Goal: Information Seeking & Learning: Learn about a topic

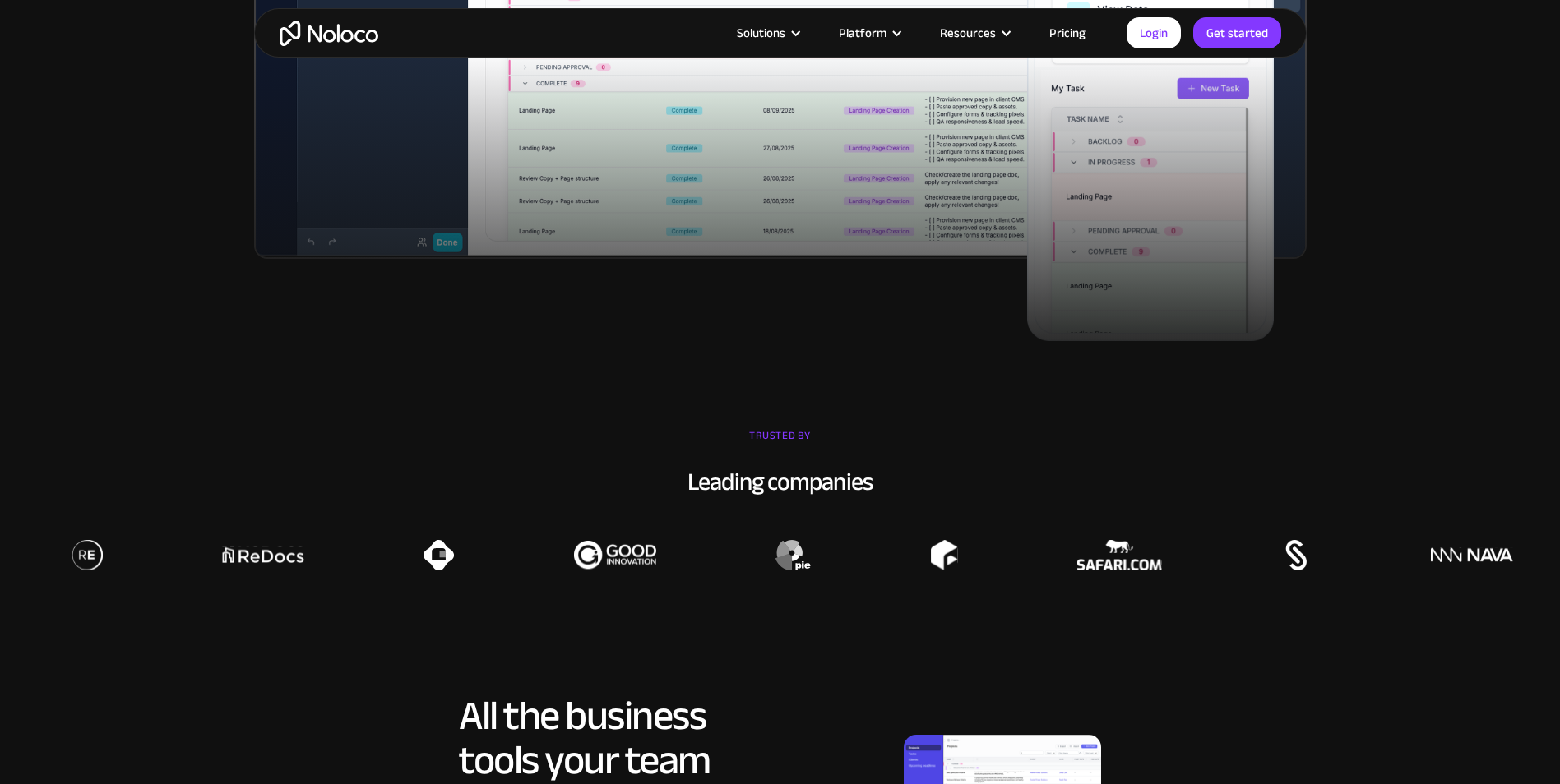
scroll to position [904, 0]
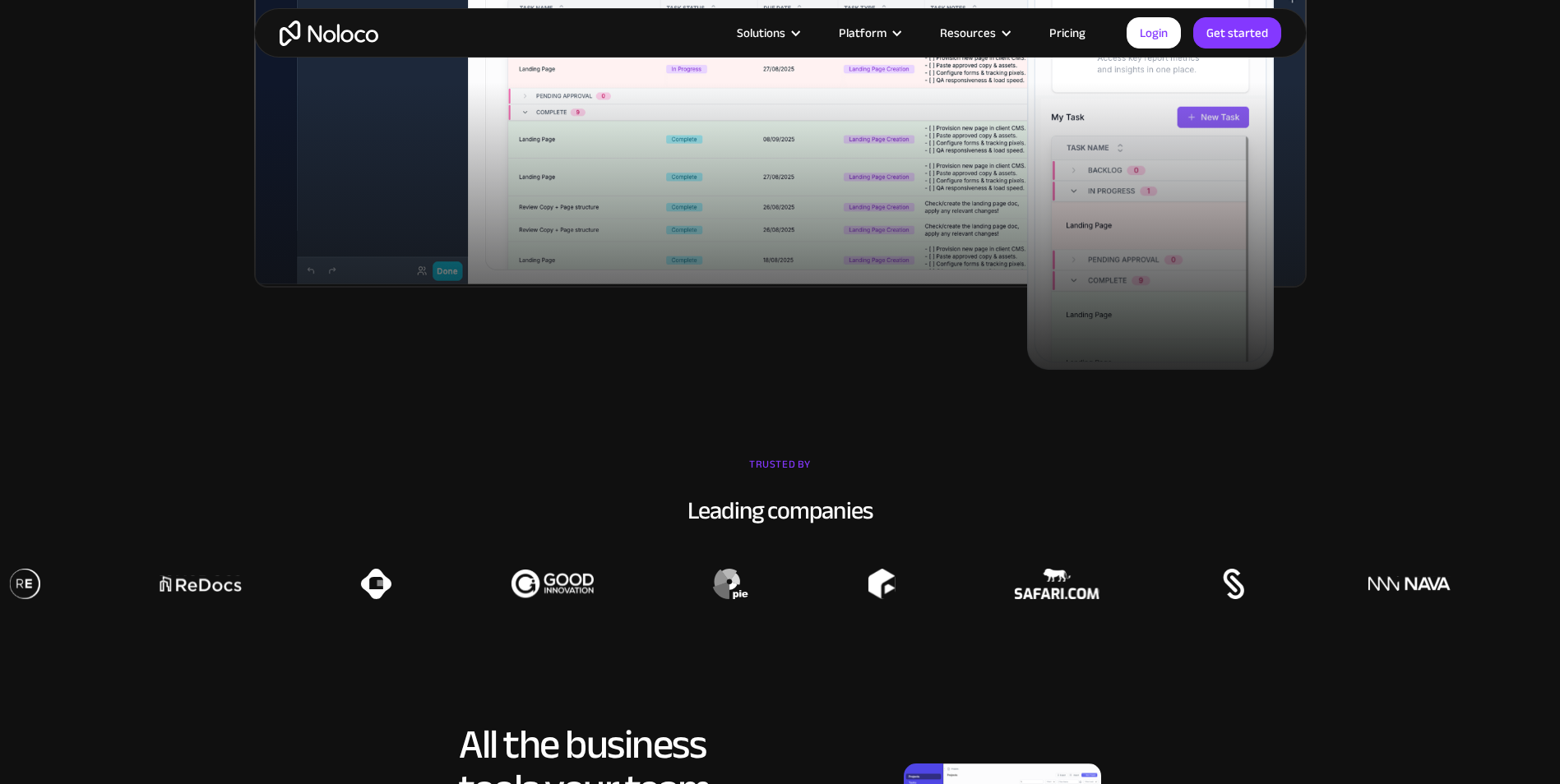
click at [1069, 32] on link "Pricing" at bounding box center [1067, 33] width 77 height 22
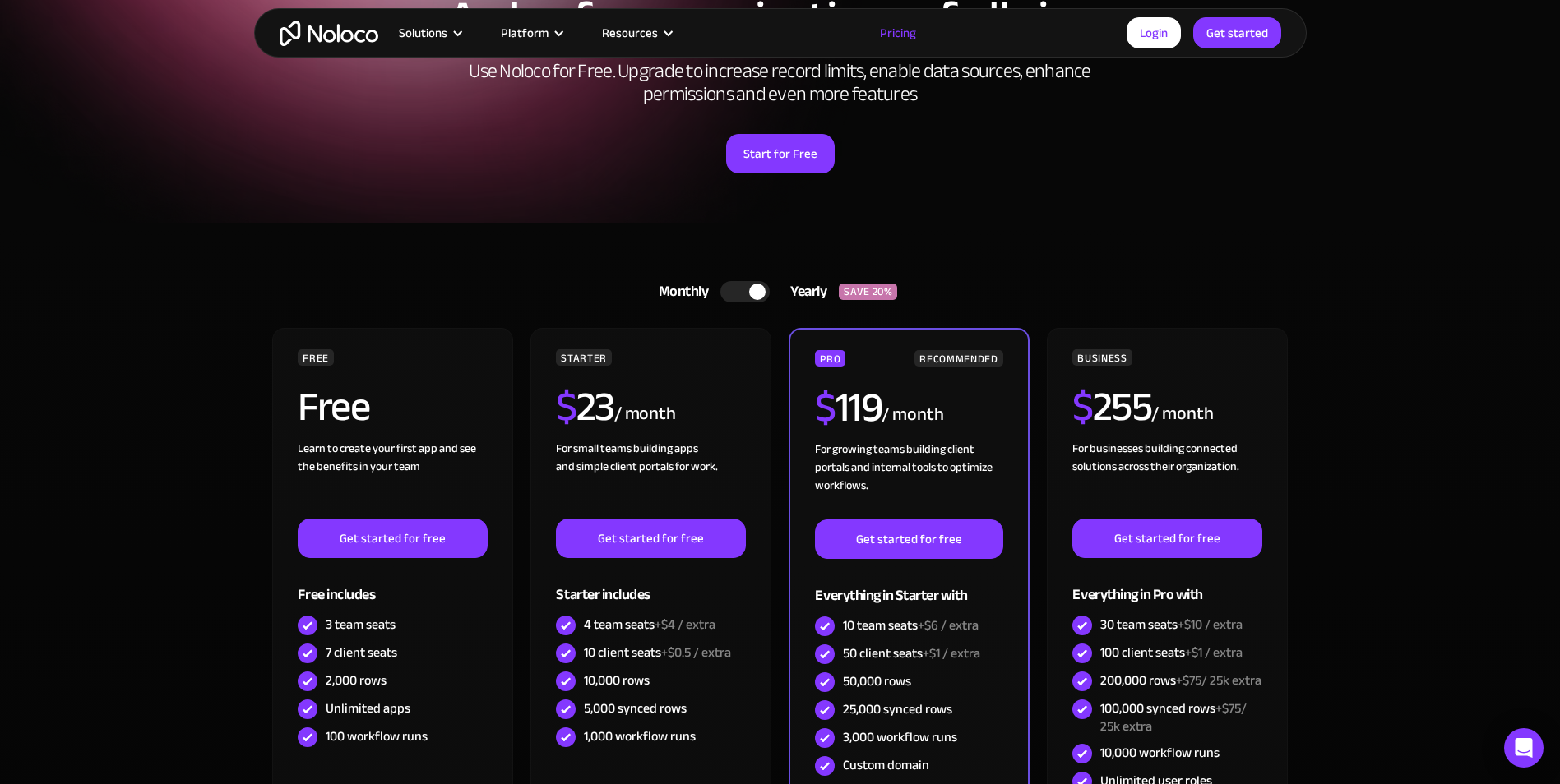
scroll to position [247, 0]
